Goal: Find specific page/section: Find specific page/section

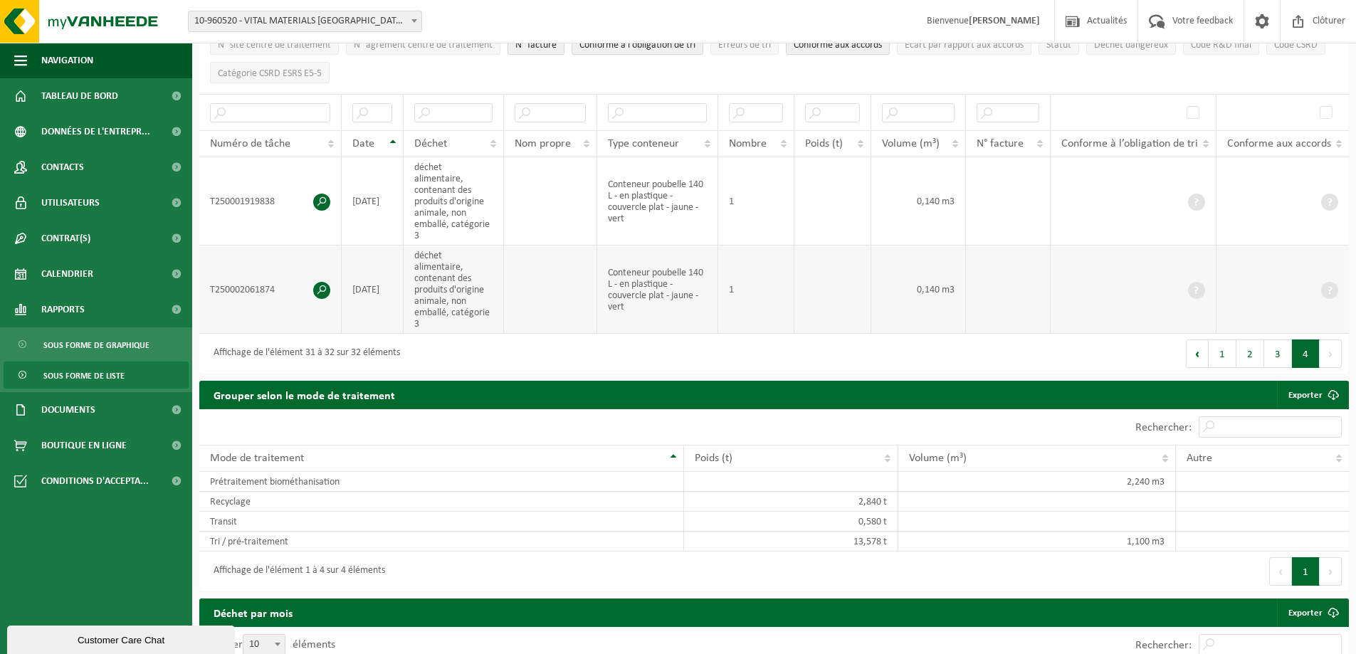
click at [379, 288] on td "2025-09-24" at bounding box center [373, 289] width 62 height 88
click at [125, 85] on link "Tableau de bord" at bounding box center [96, 96] width 192 height 36
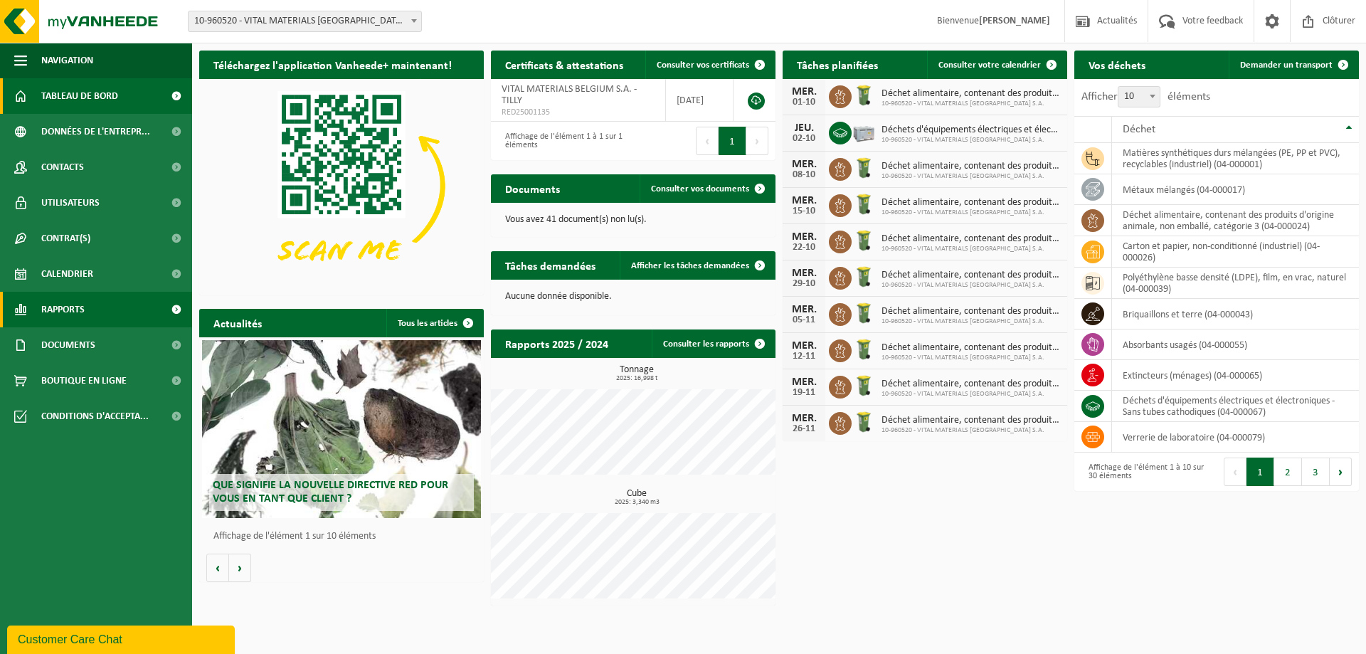
click at [33, 306] on link "Rapports" at bounding box center [96, 310] width 192 height 36
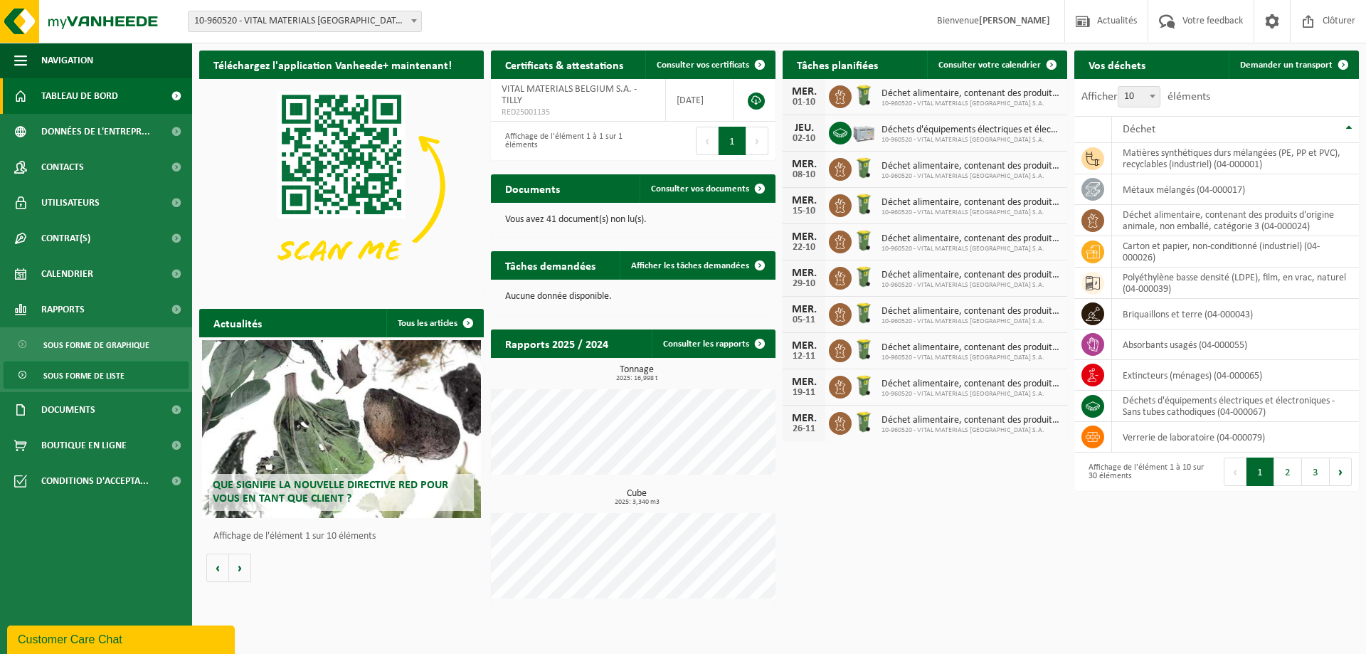
click at [48, 369] on span "Sous forme de liste" at bounding box center [83, 375] width 81 height 27
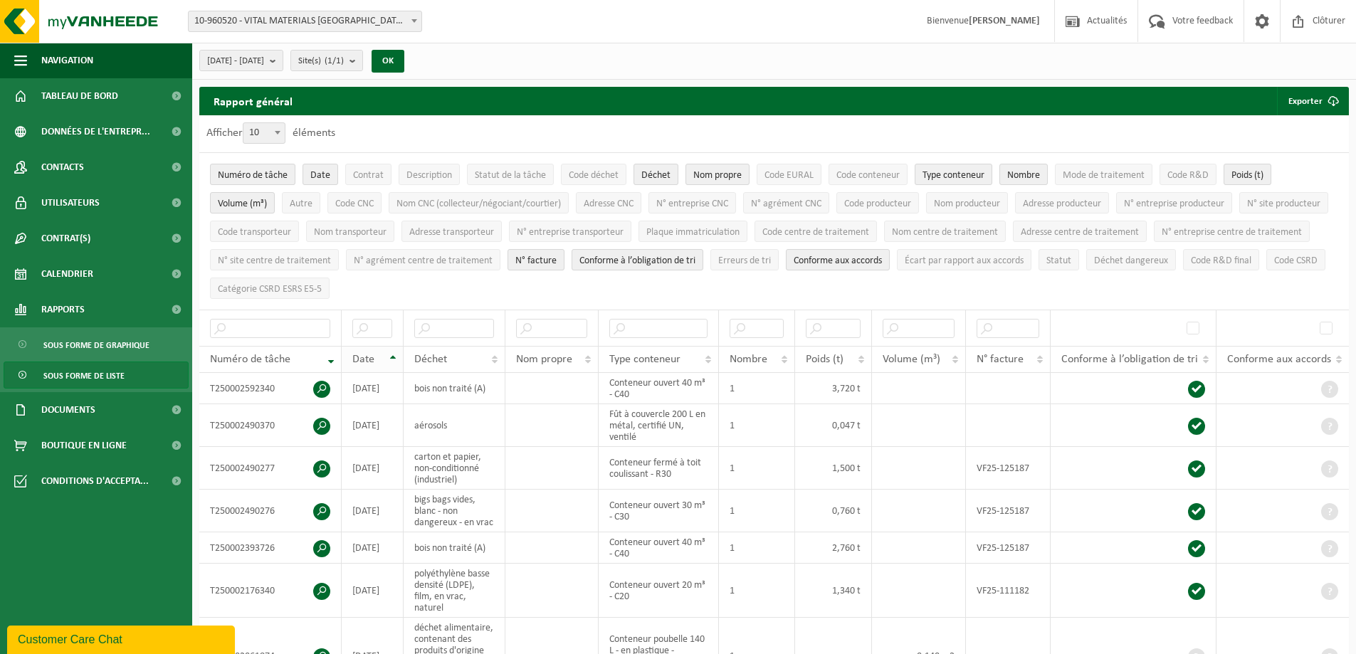
click at [394, 352] on th "Date" at bounding box center [373, 359] width 62 height 27
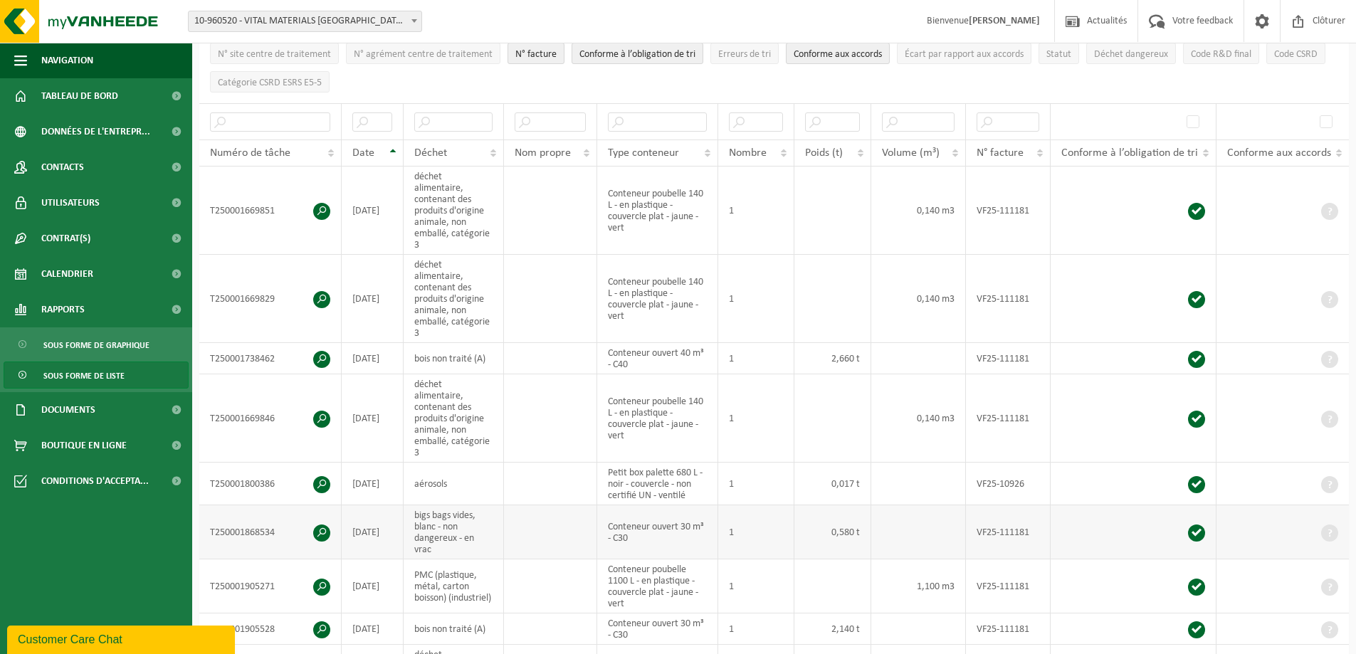
scroll to position [356, 0]
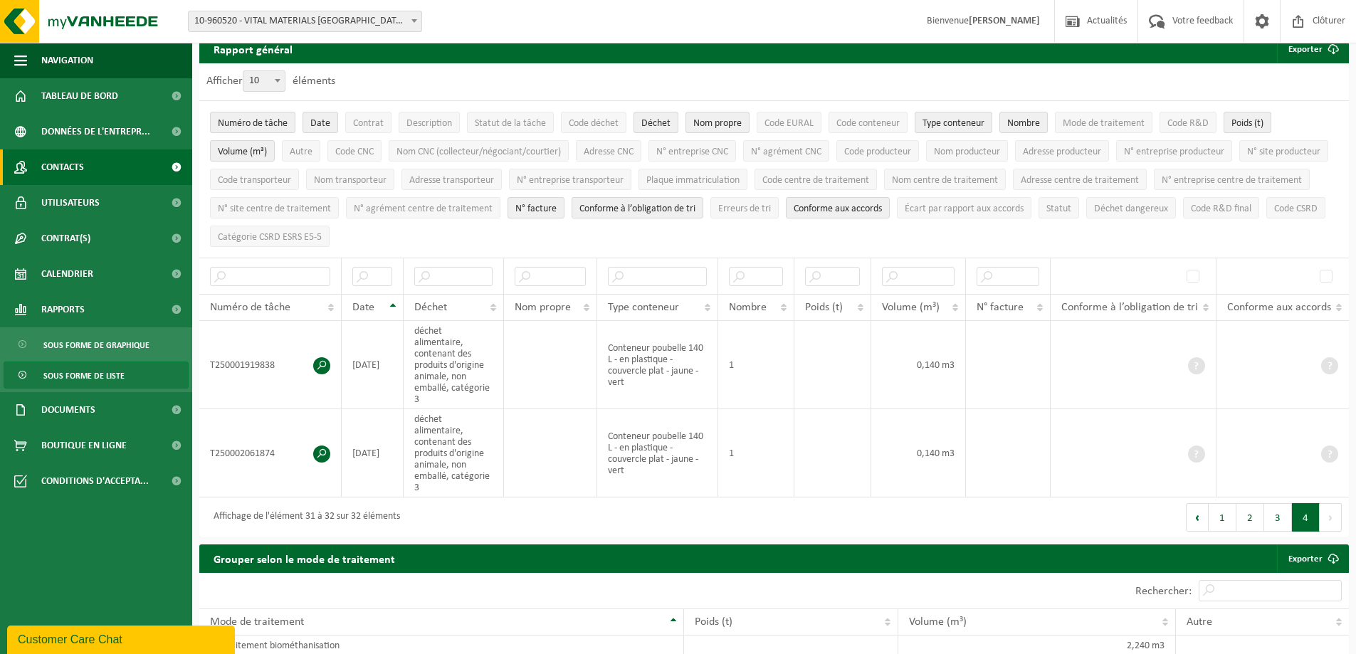
scroll to position [0, 0]
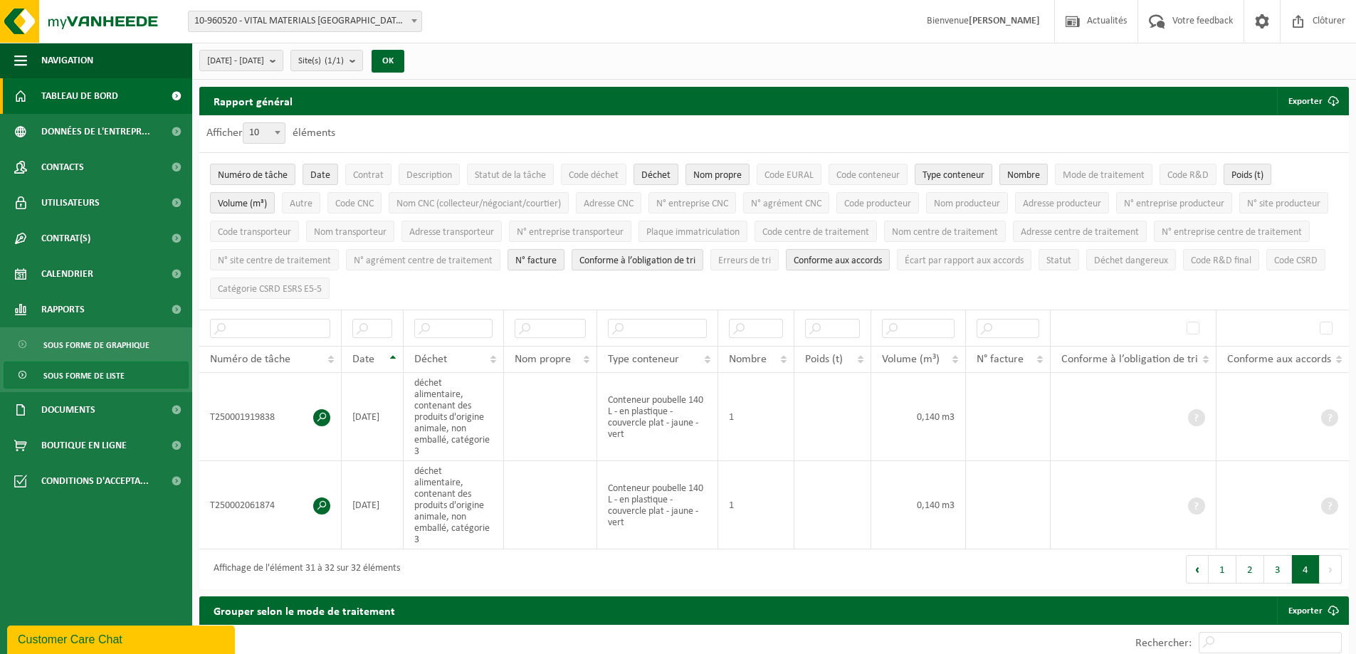
click at [76, 109] on span "Tableau de bord" at bounding box center [79, 96] width 77 height 36
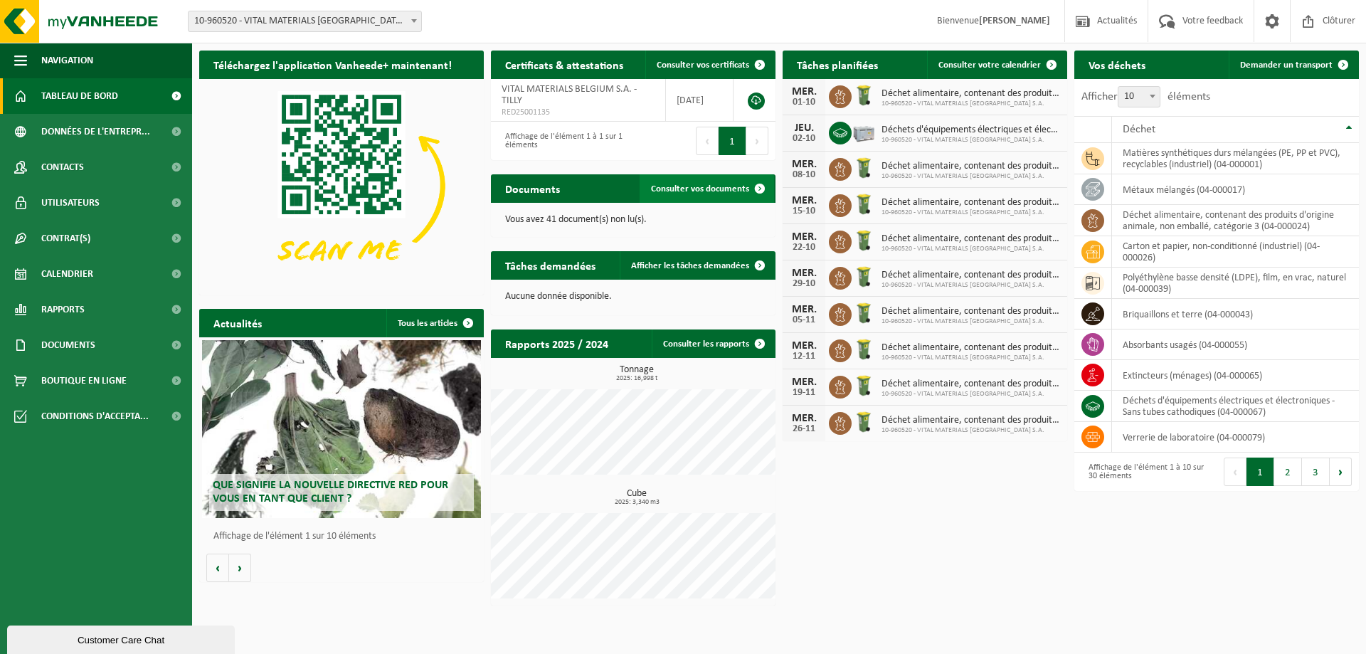
click at [697, 188] on span "Consulter vos documents" at bounding box center [700, 188] width 98 height 9
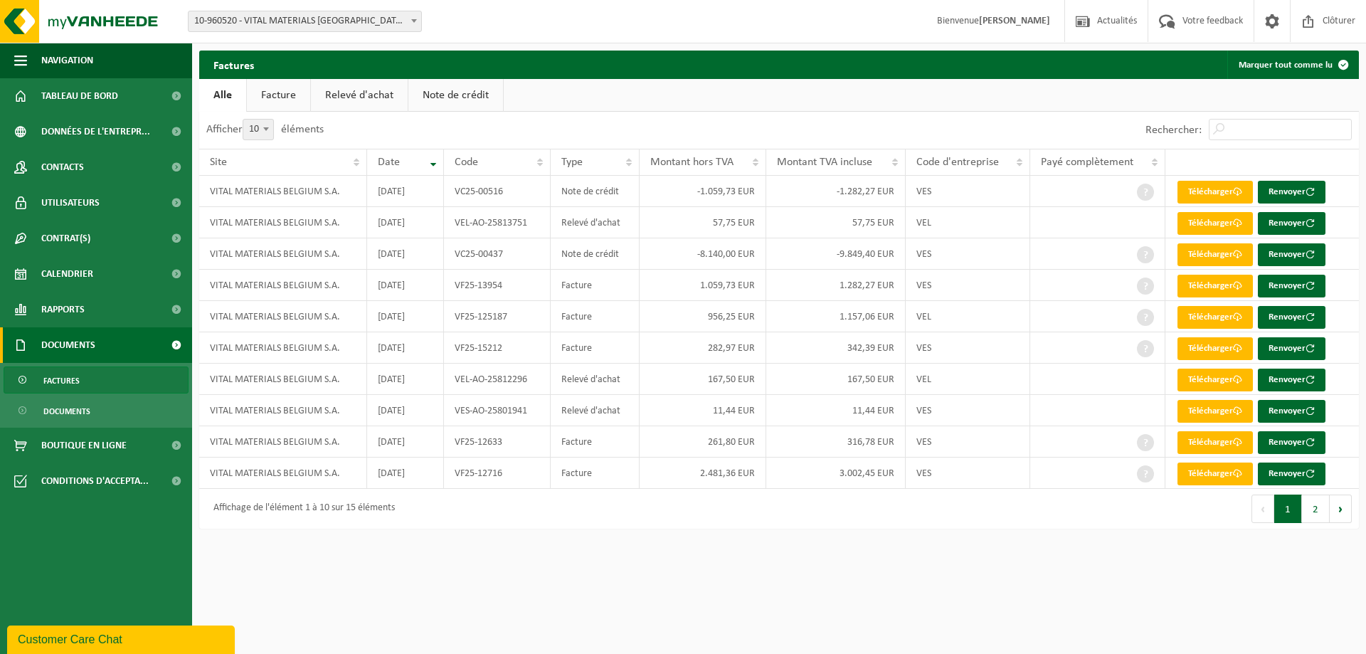
click at [287, 94] on link "Facture" at bounding box center [278, 95] width 63 height 33
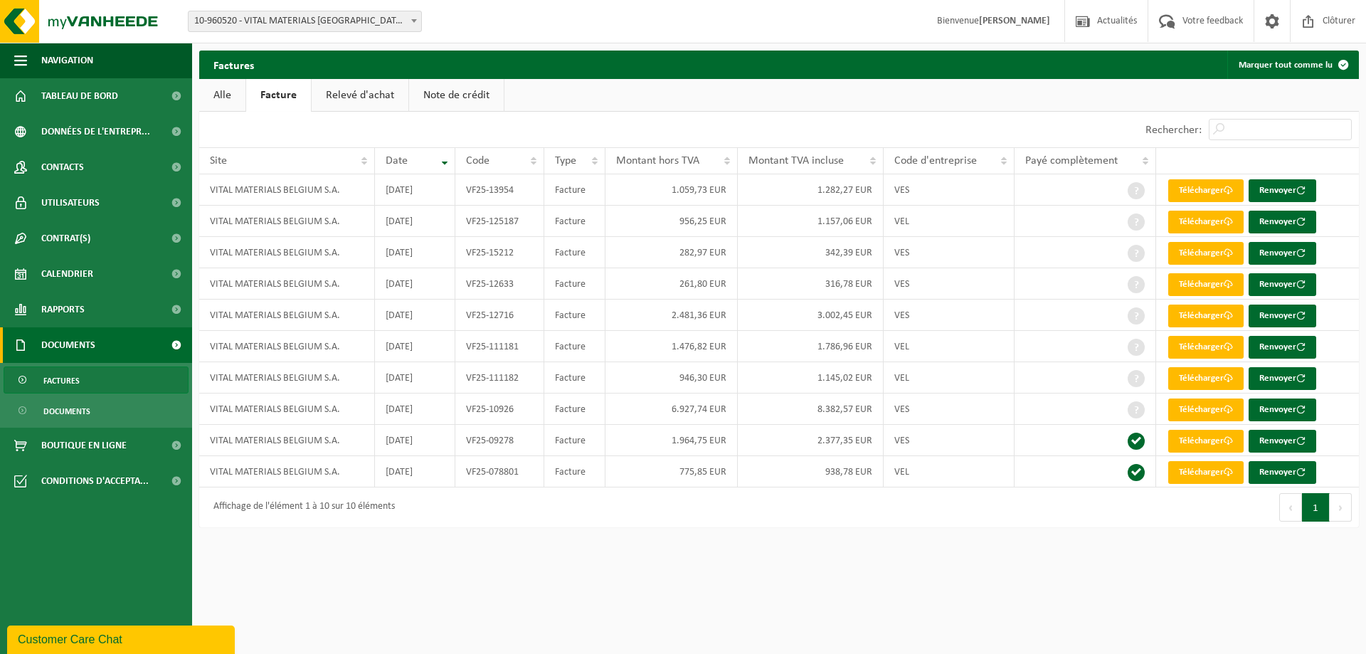
click at [356, 100] on link "Relevé d'achat" at bounding box center [360, 95] width 97 height 33
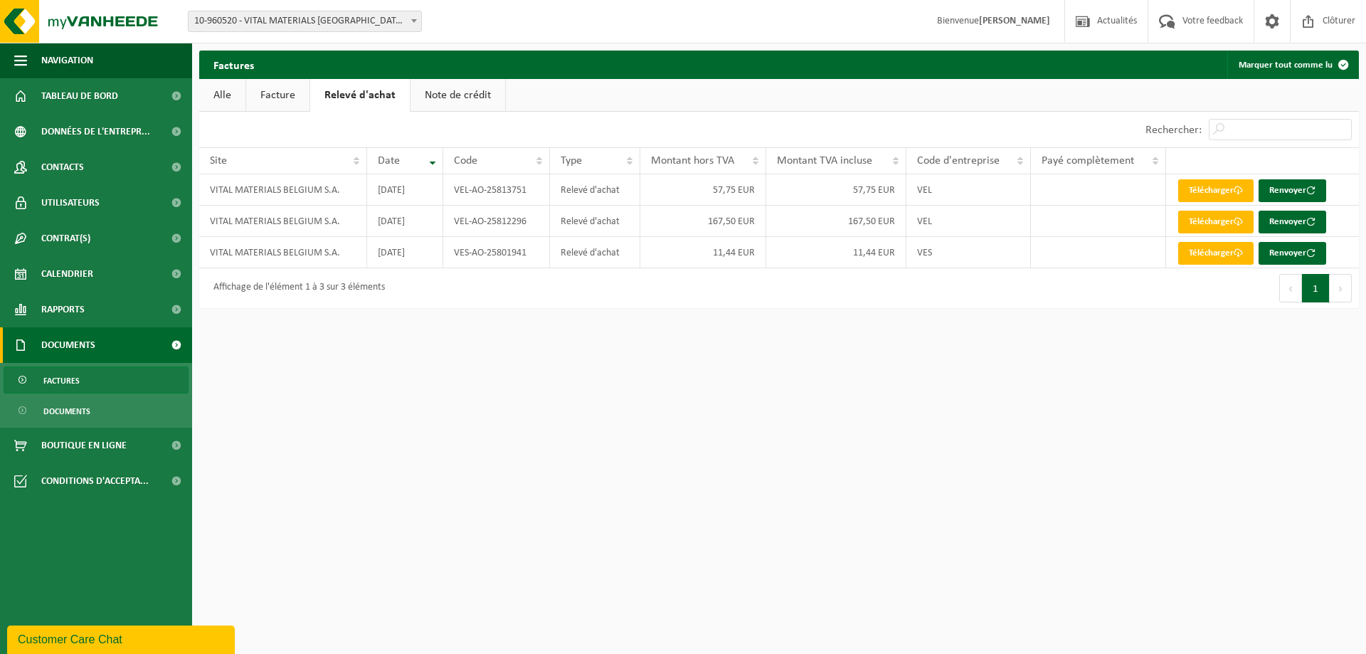
click at [450, 96] on link "Note de crédit" at bounding box center [458, 95] width 95 height 33
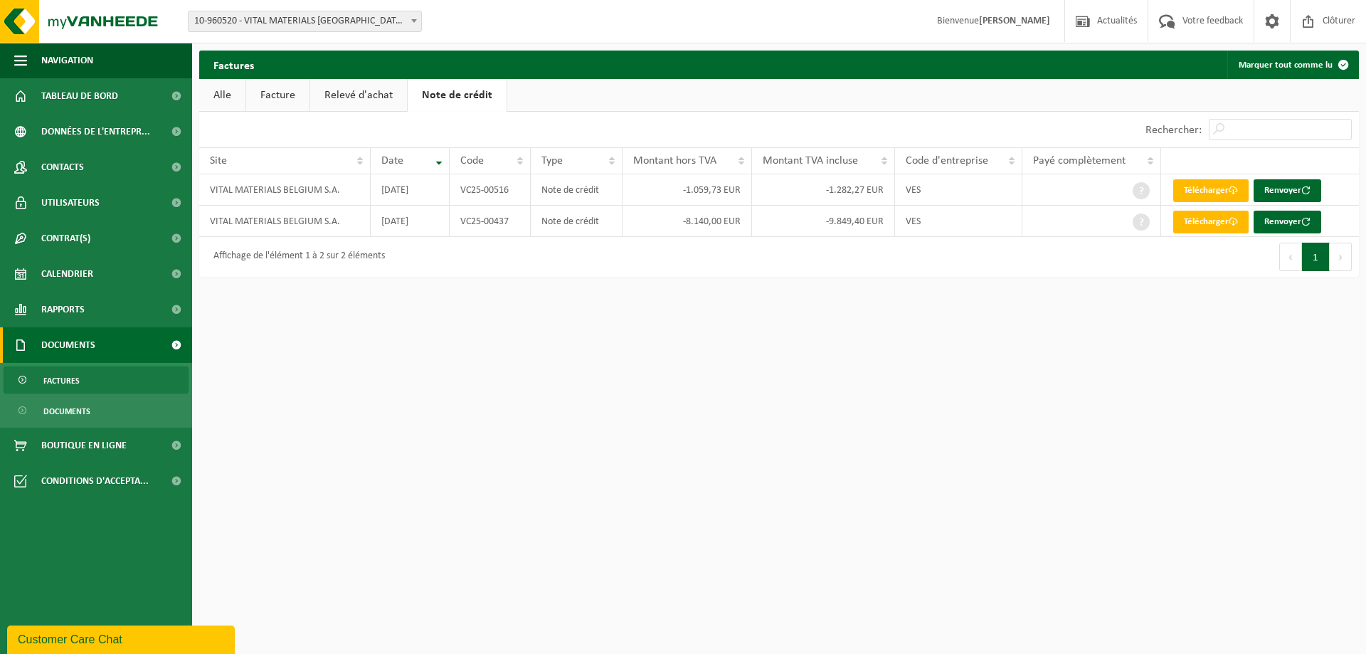
click at [397, 93] on link "Relevé d'achat" at bounding box center [358, 95] width 97 height 33
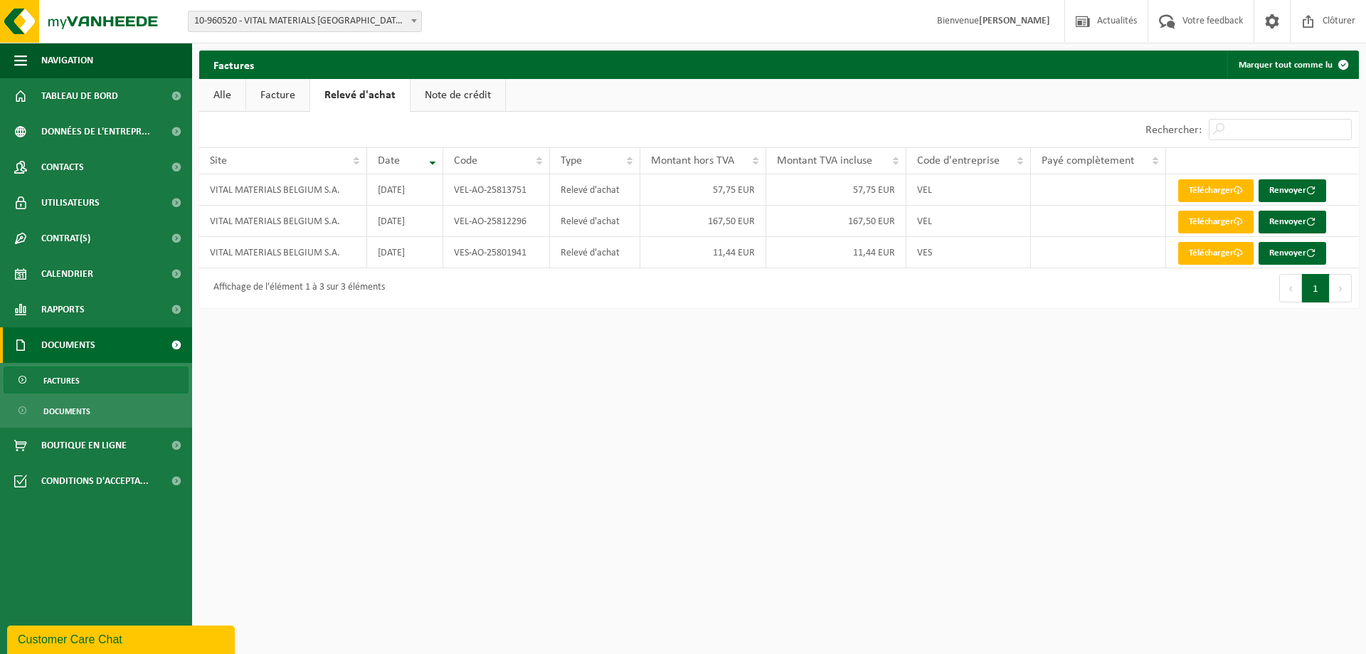
click at [287, 97] on link "Facture" at bounding box center [277, 95] width 63 height 33
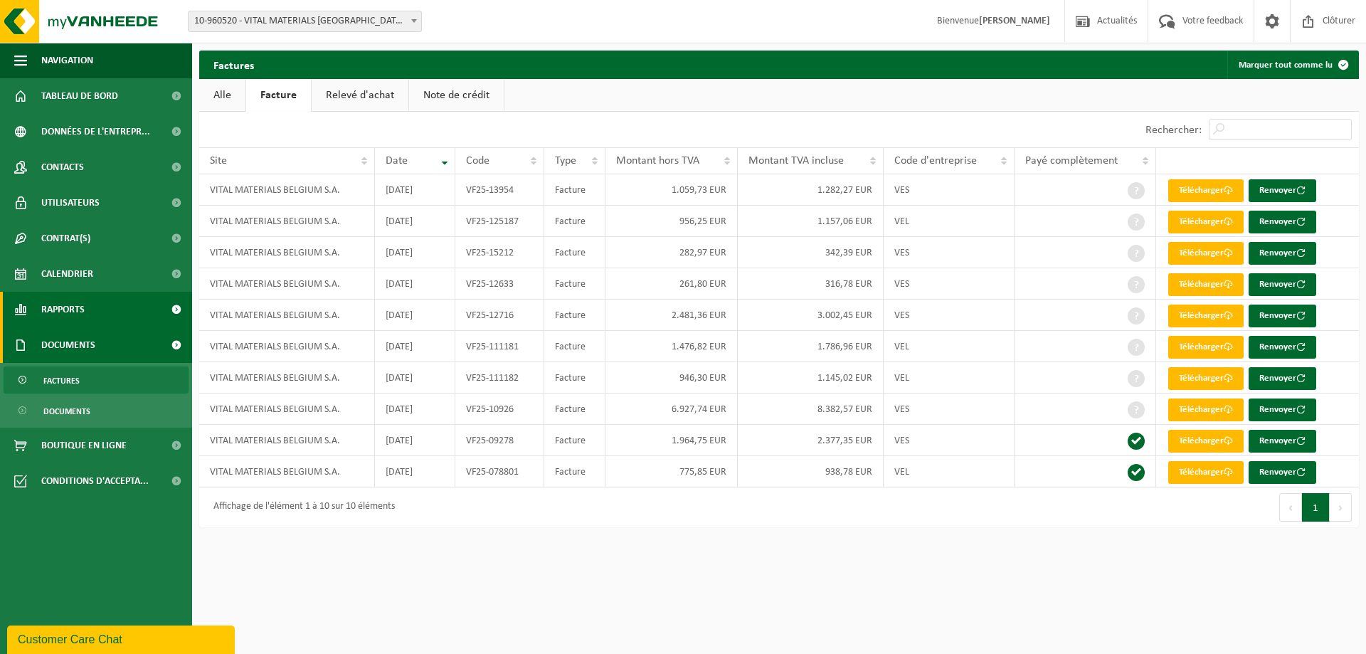
click at [110, 313] on link "Rapports" at bounding box center [96, 310] width 192 height 36
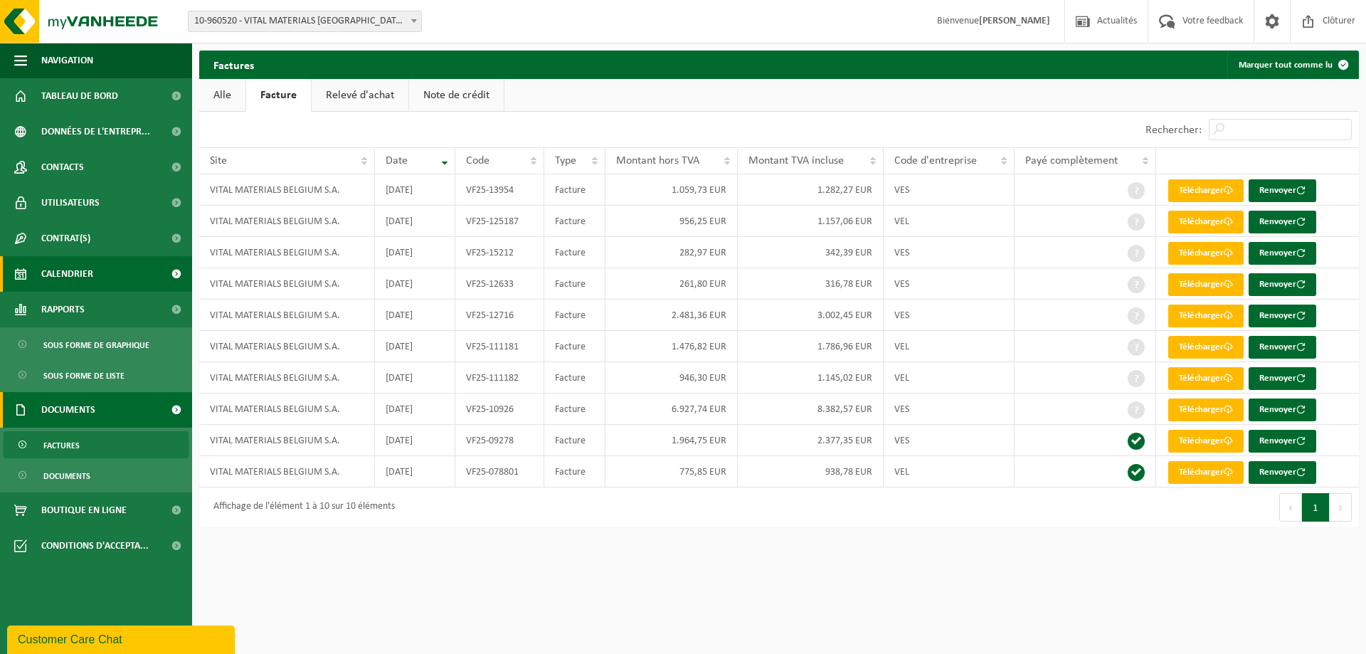
click at [113, 280] on link "Calendrier" at bounding box center [96, 274] width 192 height 36
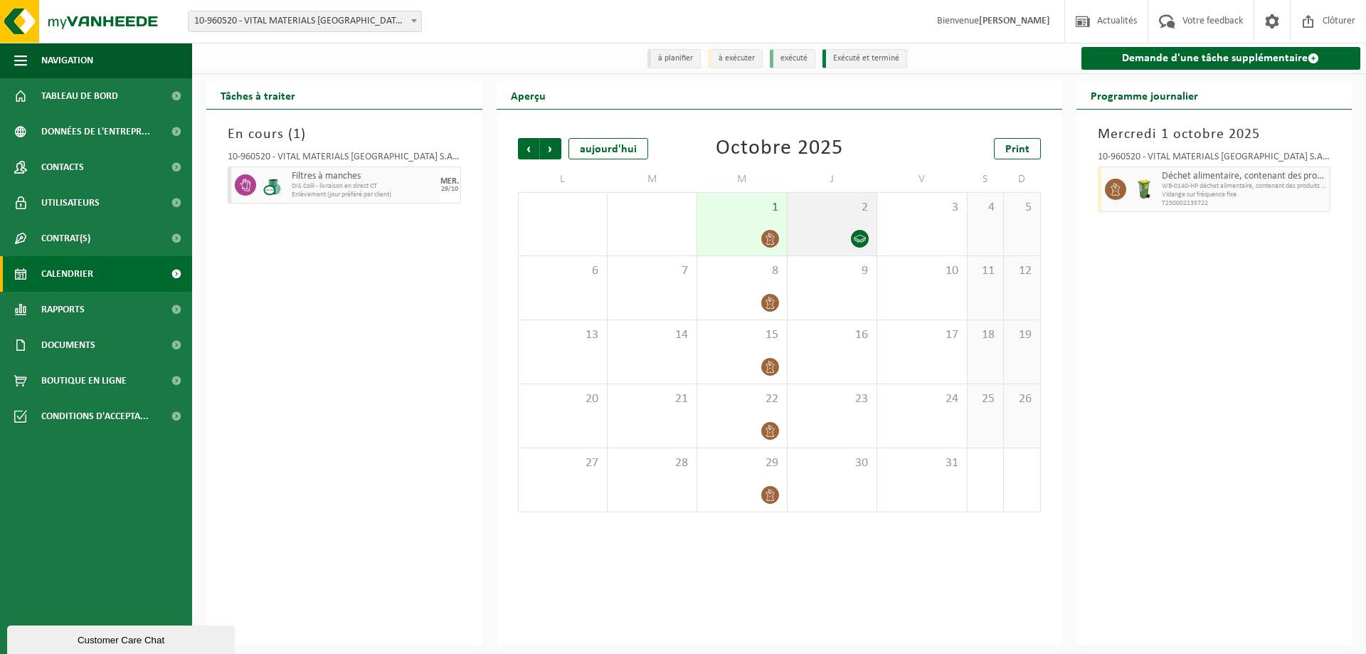
click at [836, 246] on div at bounding box center [832, 238] width 75 height 19
click at [282, 265] on div "En cours ( 1 ) 10-960520 - VITAL MATERIALS [GEOGRAPHIC_DATA] S.A. - TILLY Filtr…" at bounding box center [344, 378] width 276 height 536
